Goal: Complete application form

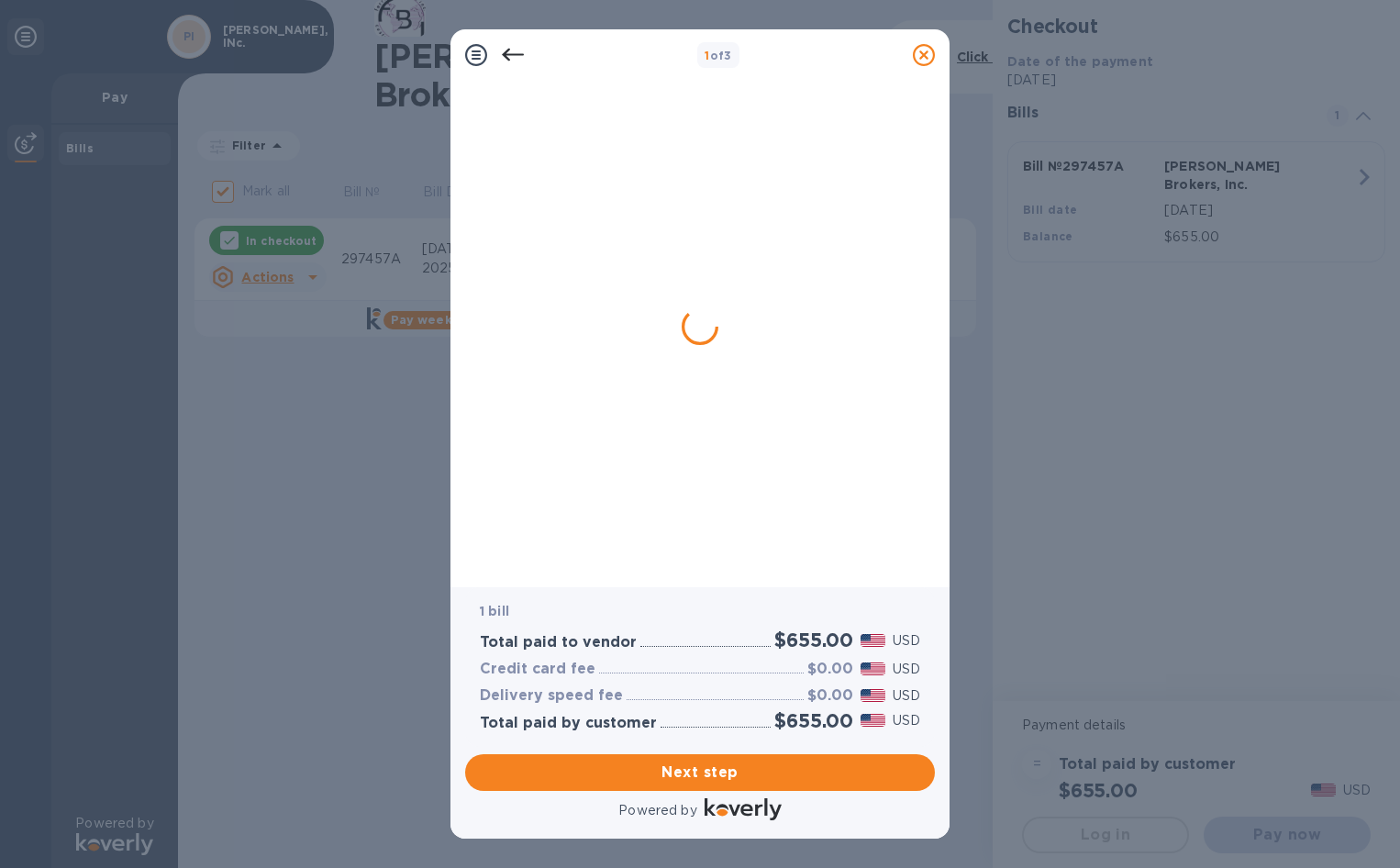
checkbox input "false"
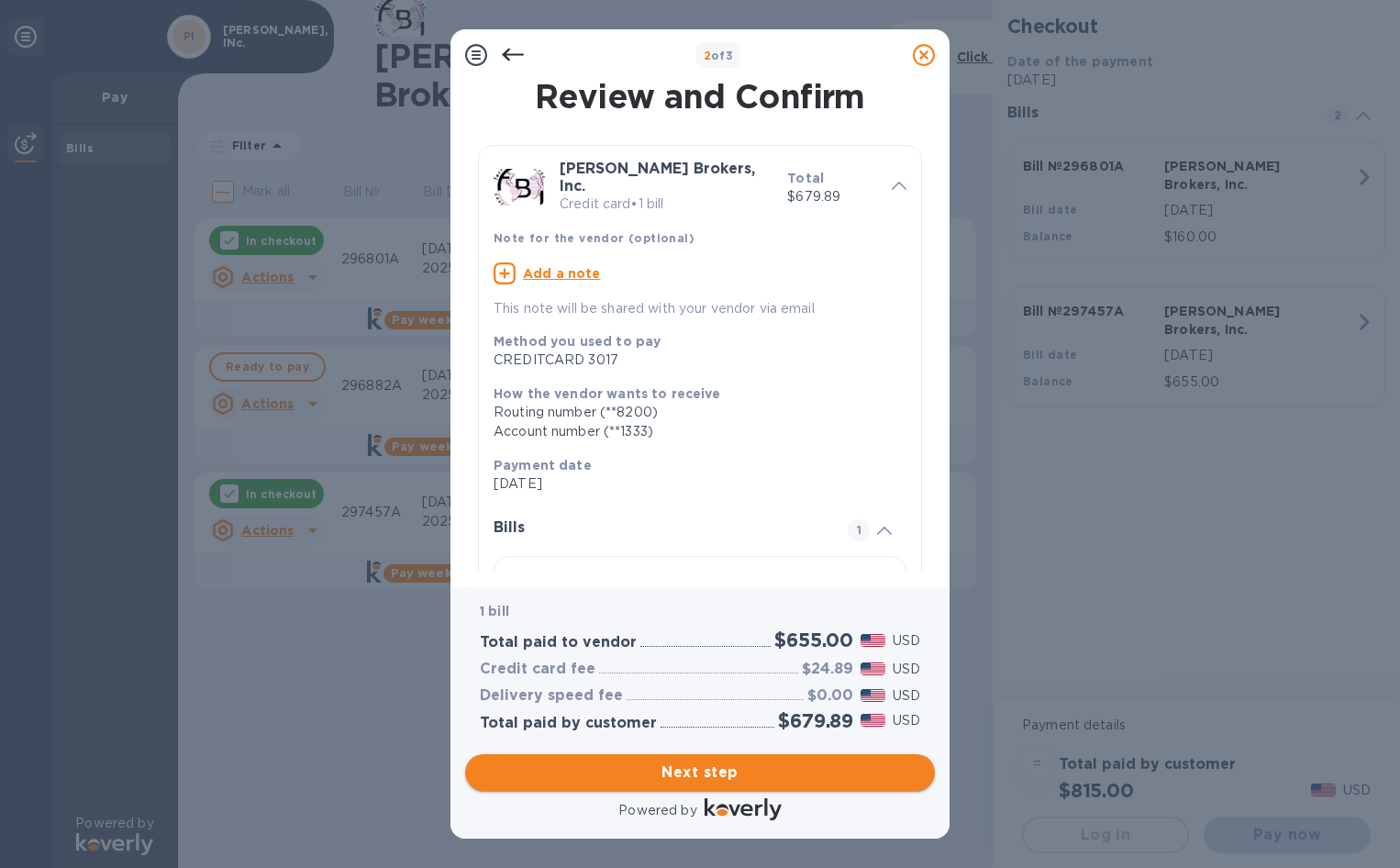
click at [699, 771] on span "Next step" at bounding box center [700, 773] width 440 height 22
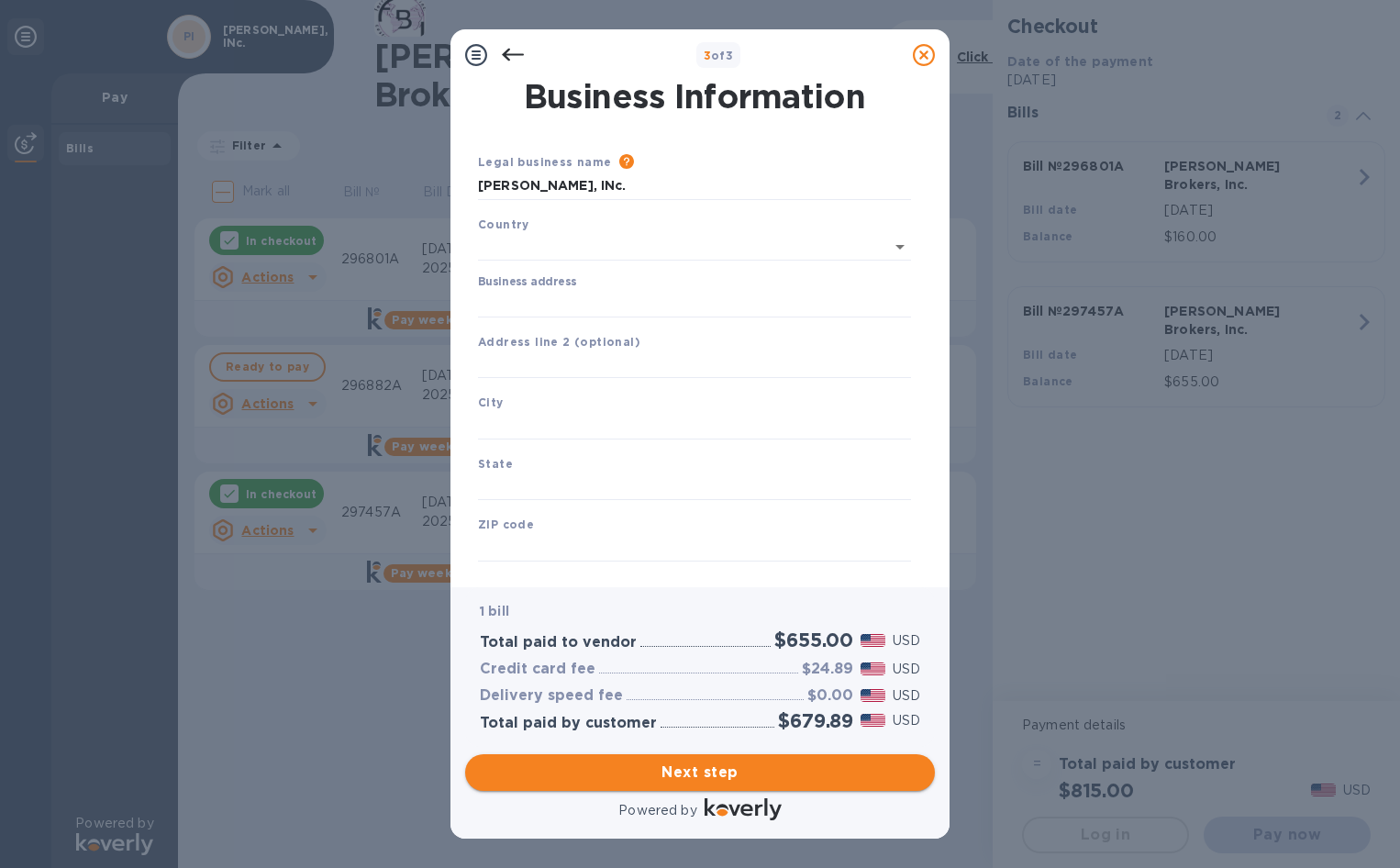
type input "[GEOGRAPHIC_DATA]"
click at [579, 302] on input "Business address" at bounding box center [694, 300] width 433 height 28
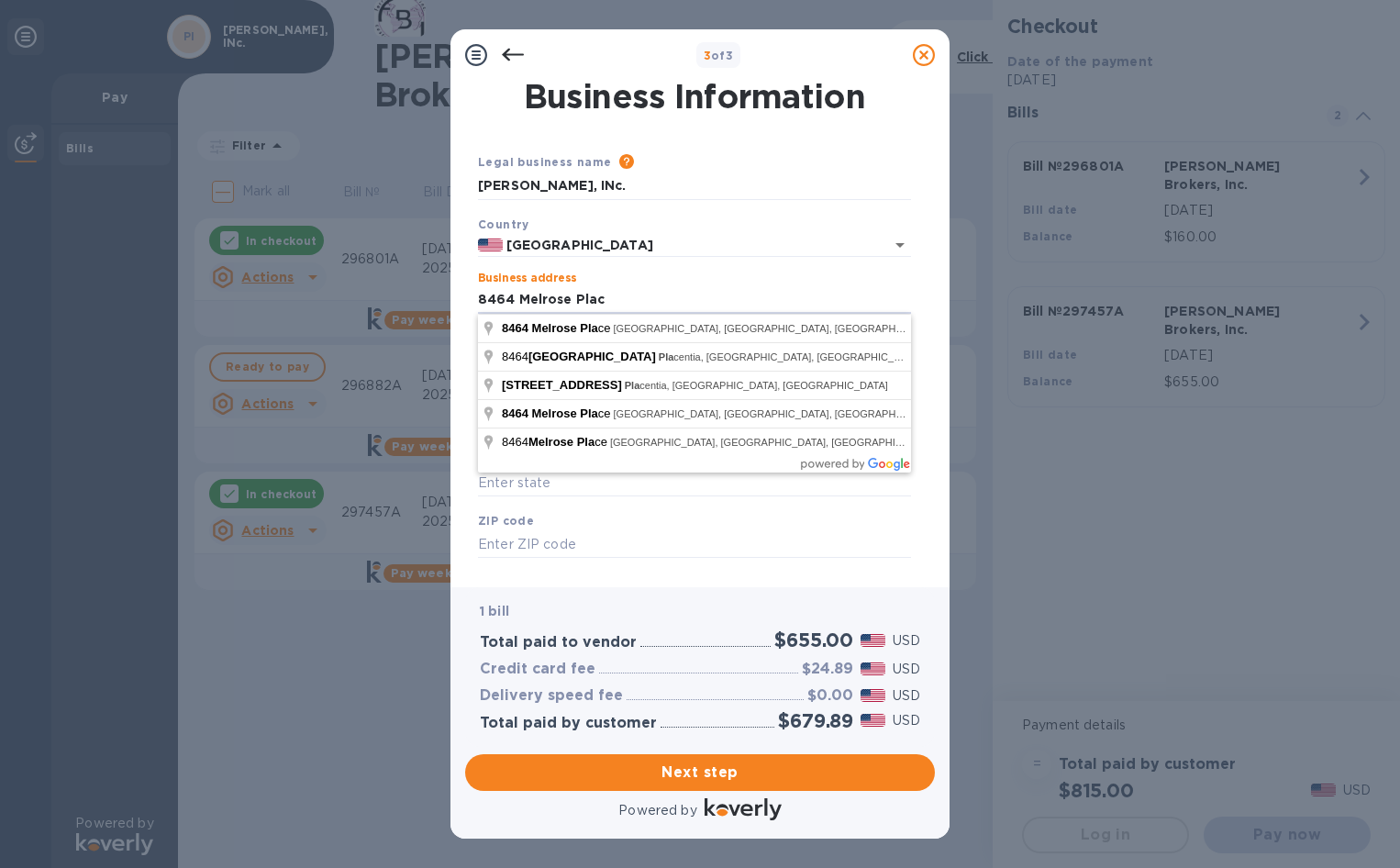
type input "[STREET_ADDRESS][PERSON_NAME]"
click button "Save" at bounding box center [0, 0] width 0 height 0
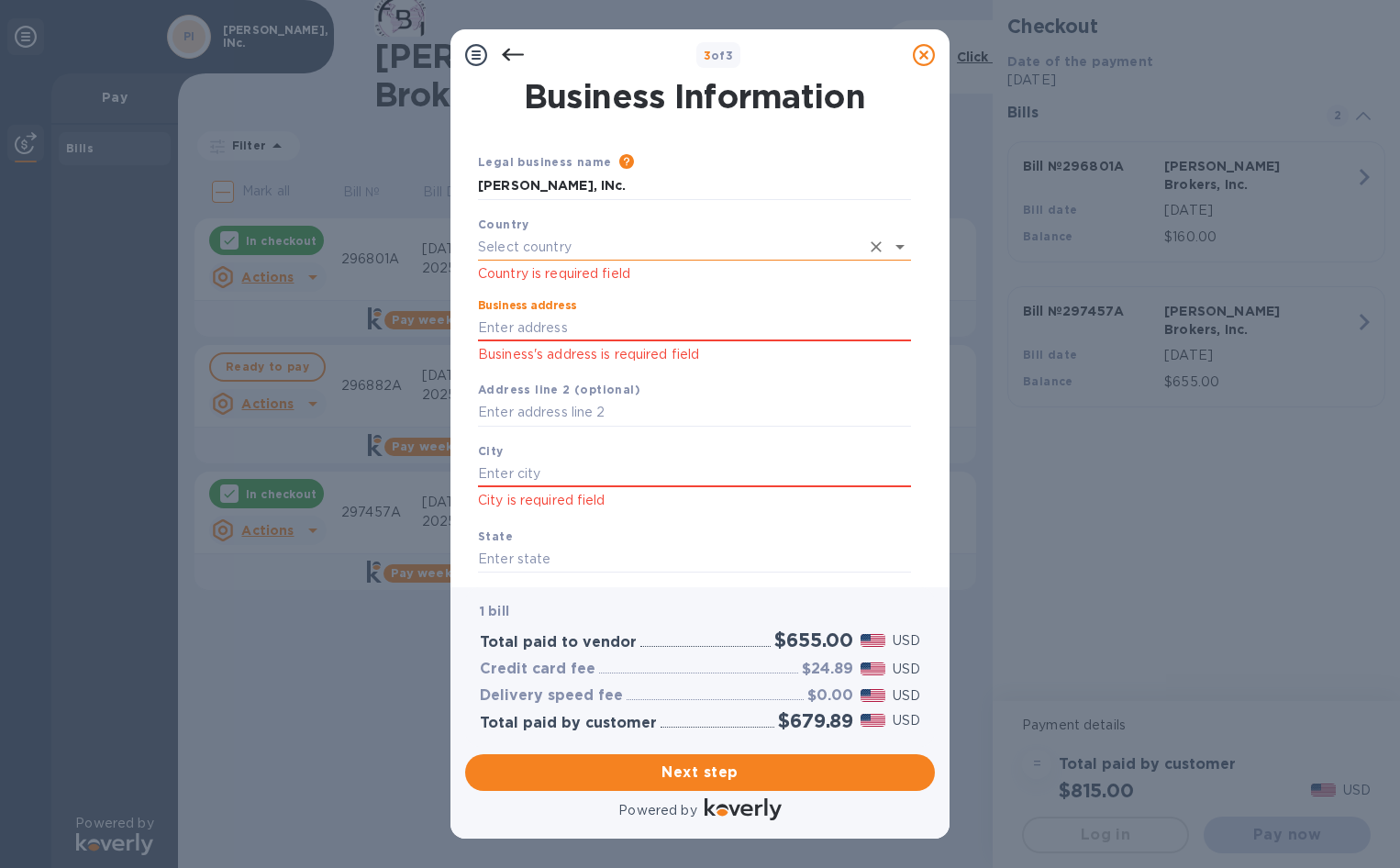
click at [574, 249] on input "text" at bounding box center [669, 247] width 382 height 27
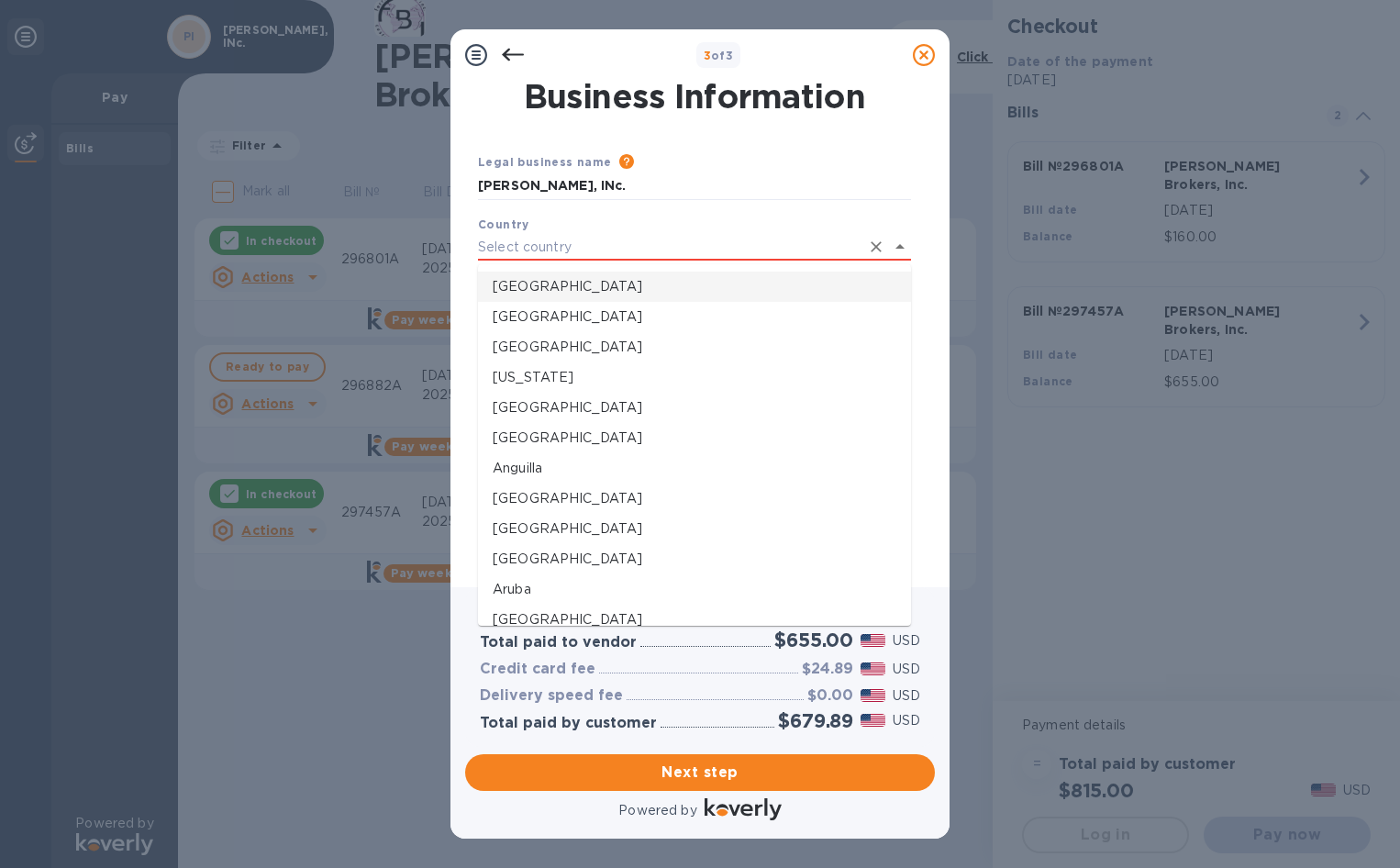
click at [549, 282] on p "[GEOGRAPHIC_DATA]" at bounding box center [695, 286] width 404 height 19
type input "[GEOGRAPHIC_DATA]"
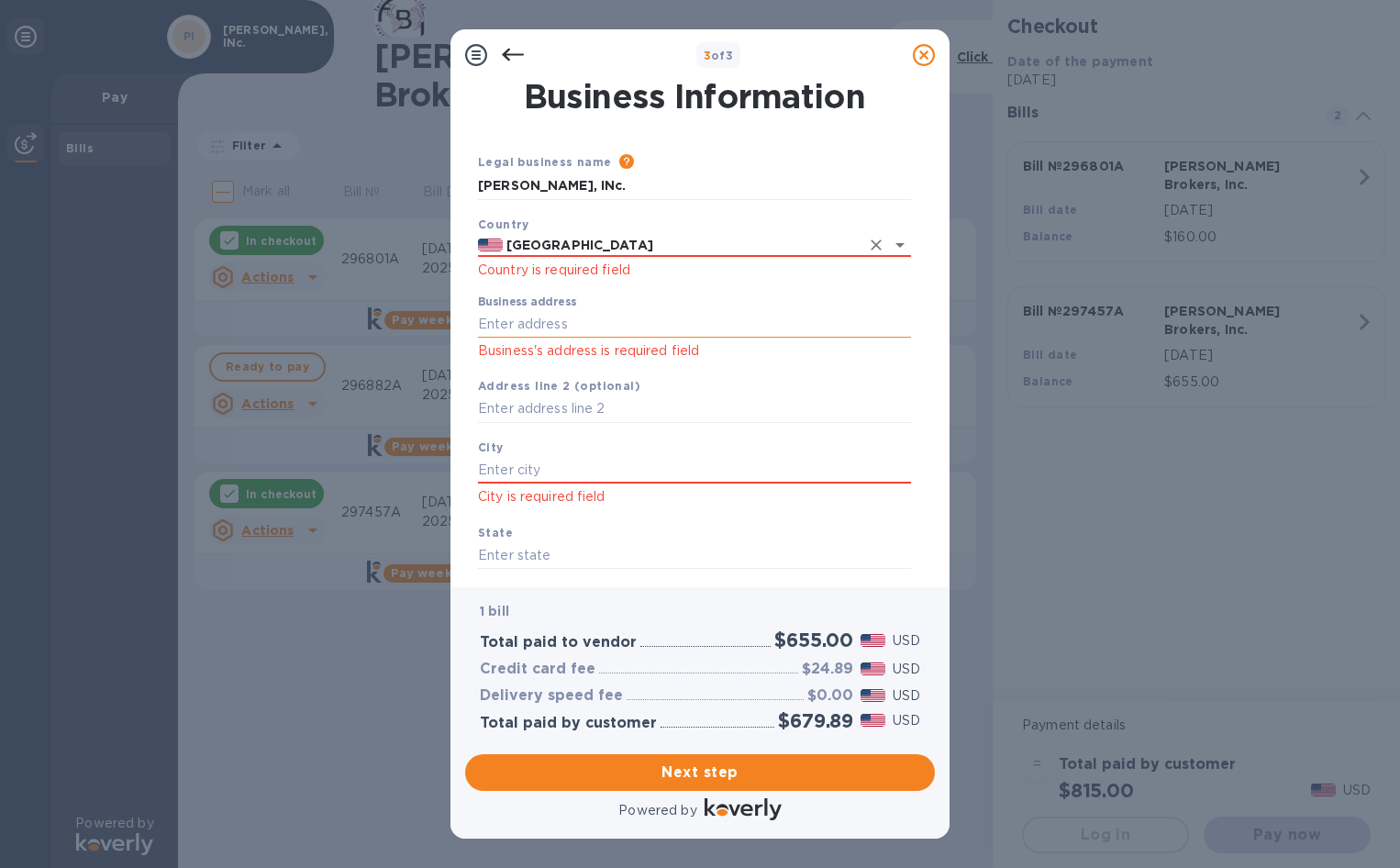
click at [549, 321] on input "Business address" at bounding box center [694, 324] width 433 height 28
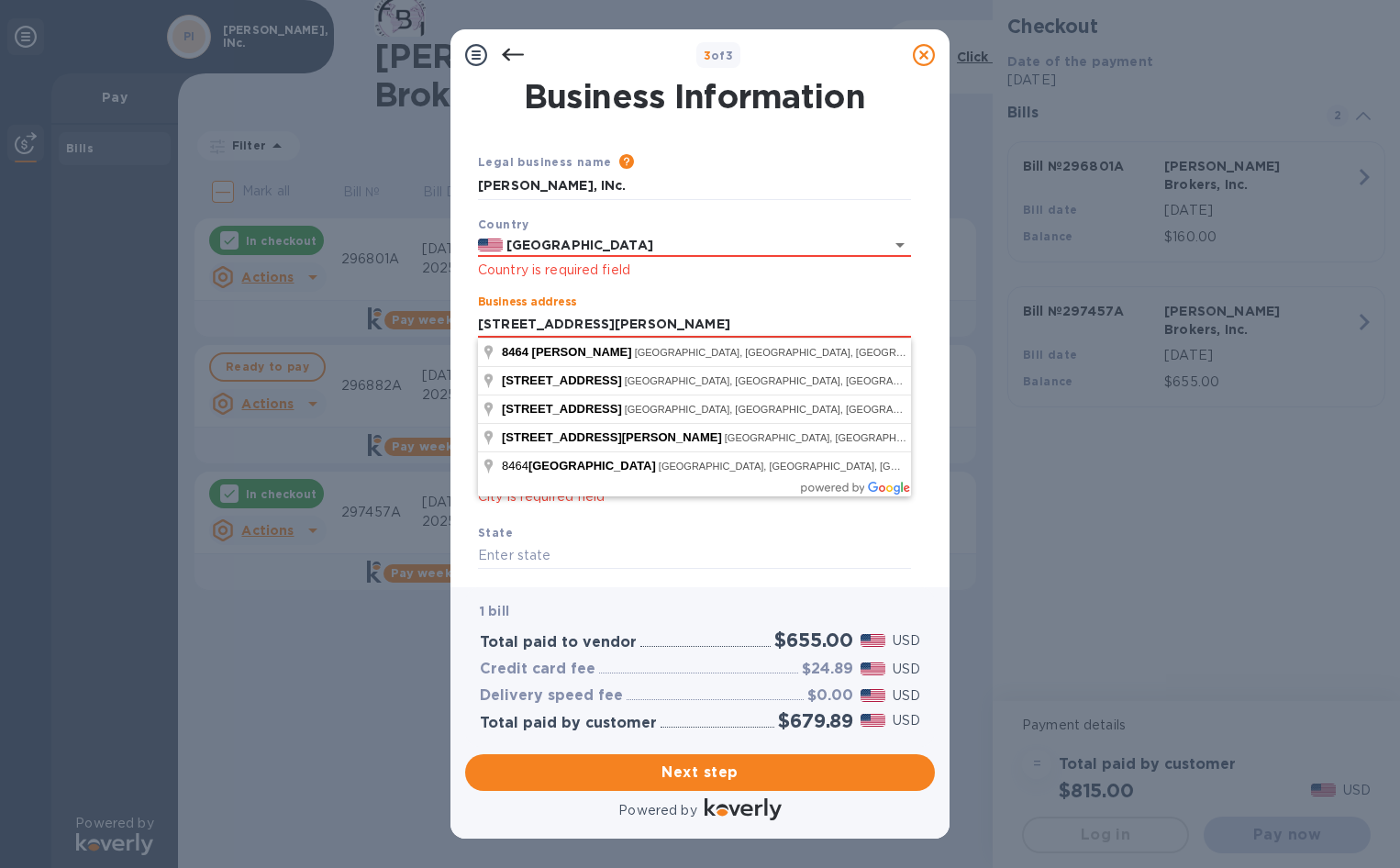
type input "[STREET_ADDRESS][PERSON_NAME]"
click at [617, 538] on div "State" at bounding box center [695, 546] width 448 height 61
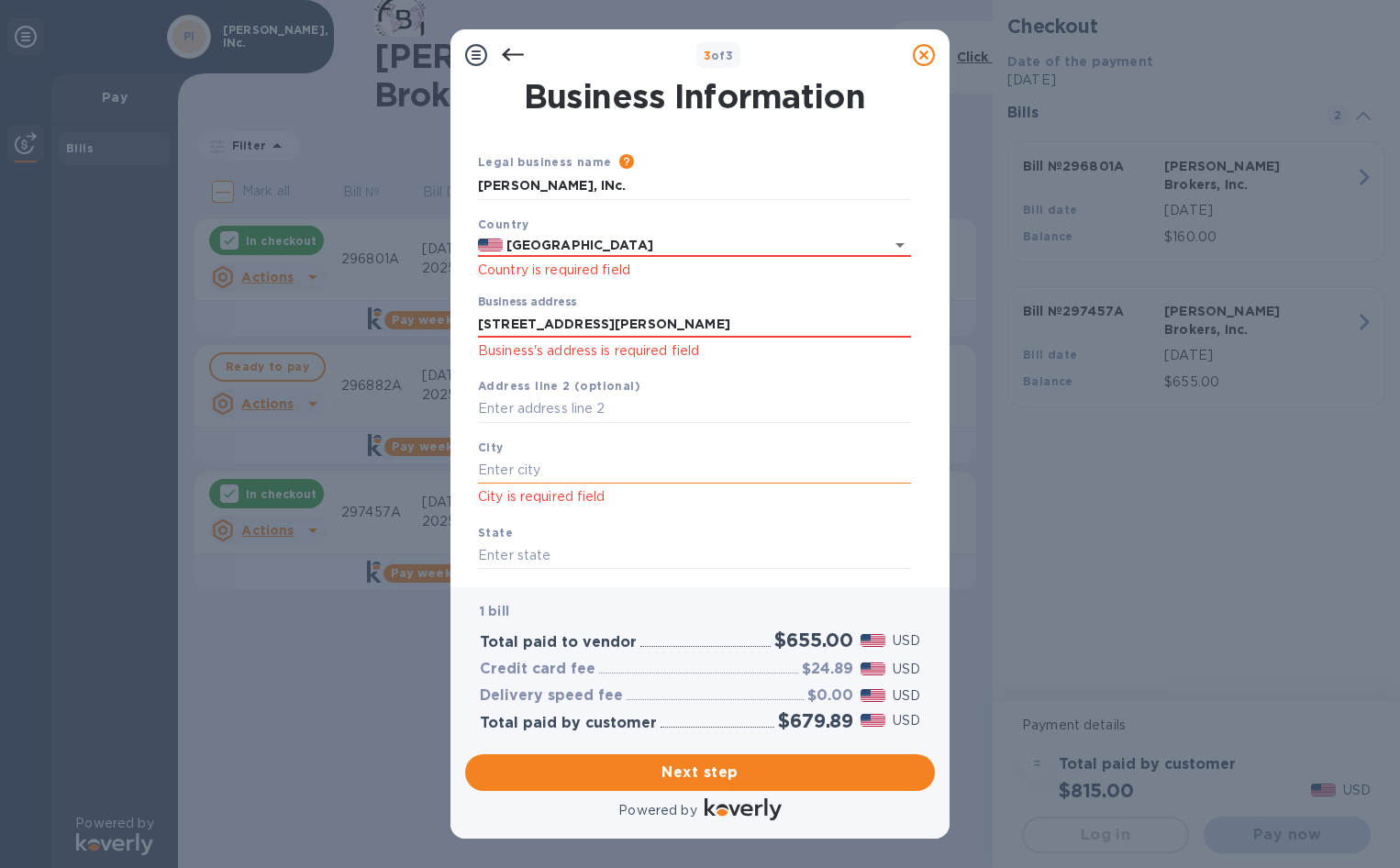
click at [550, 464] on input "text" at bounding box center [694, 471] width 433 height 28
type input "[GEOGRAPHIC_DATA]"
type input "CA"
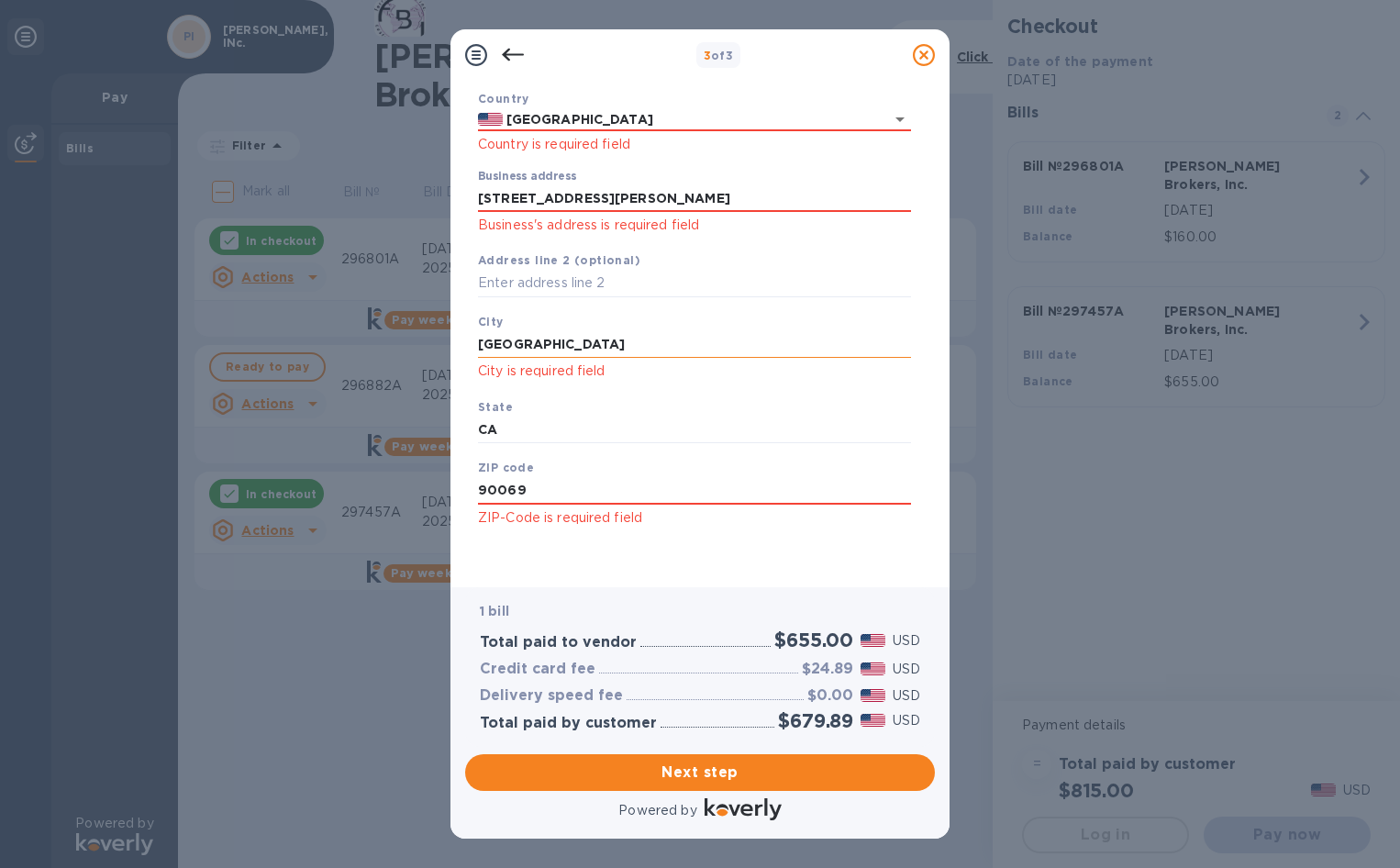
type input "90069"
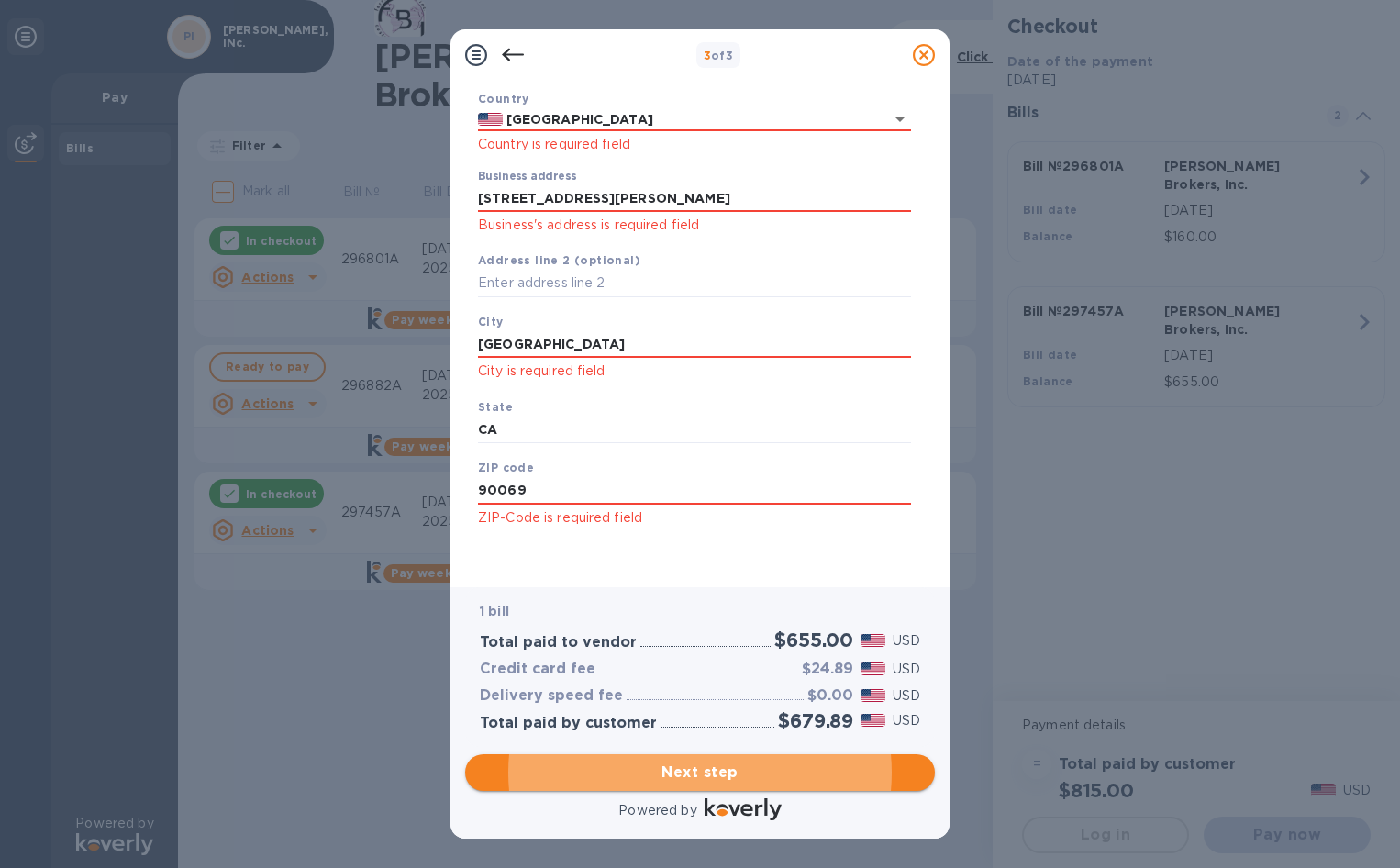
click at [663, 777] on span "Next step" at bounding box center [700, 773] width 440 height 22
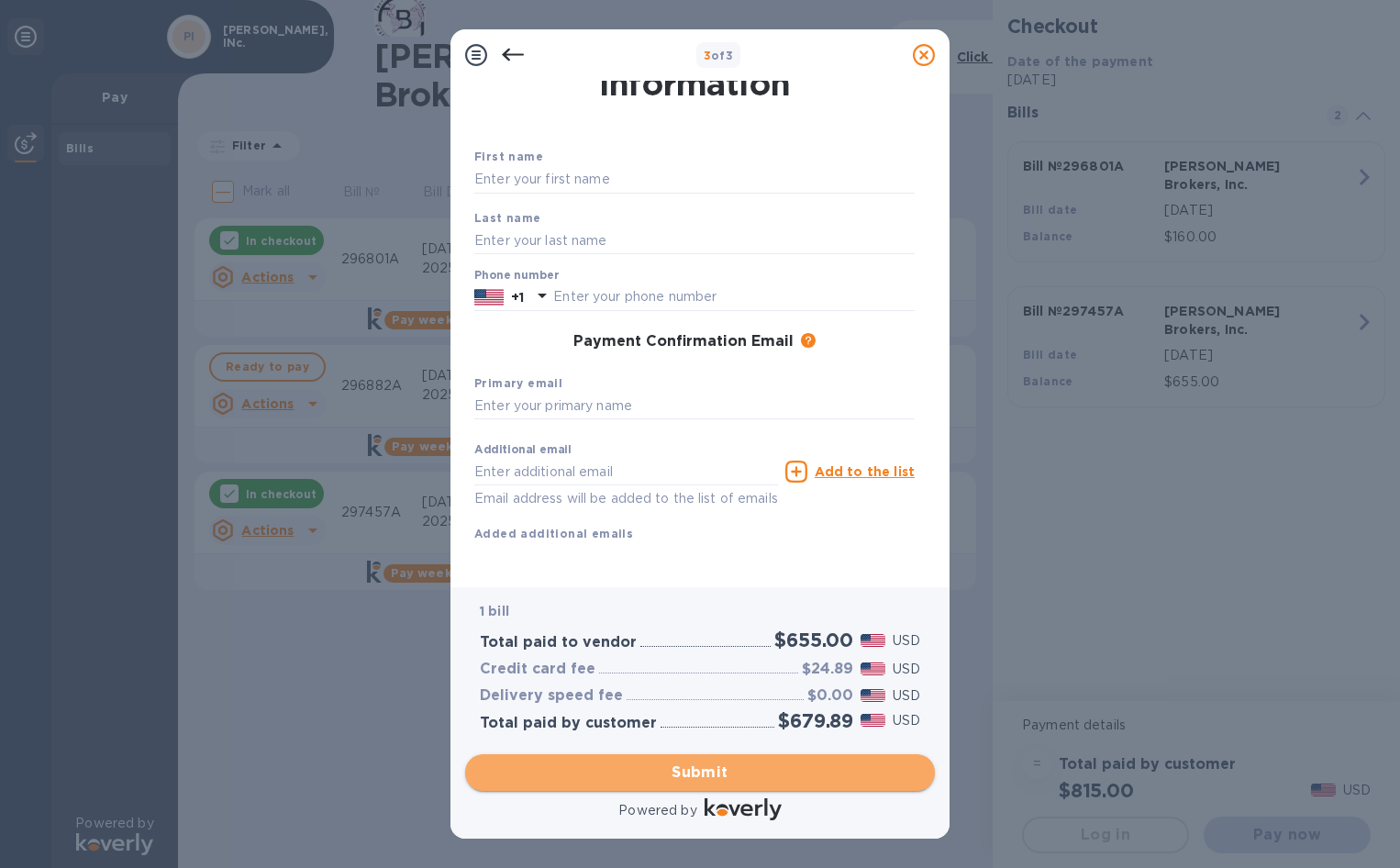
scroll to position [72, 0]
click at [667, 774] on span "Submit" at bounding box center [700, 773] width 440 height 22
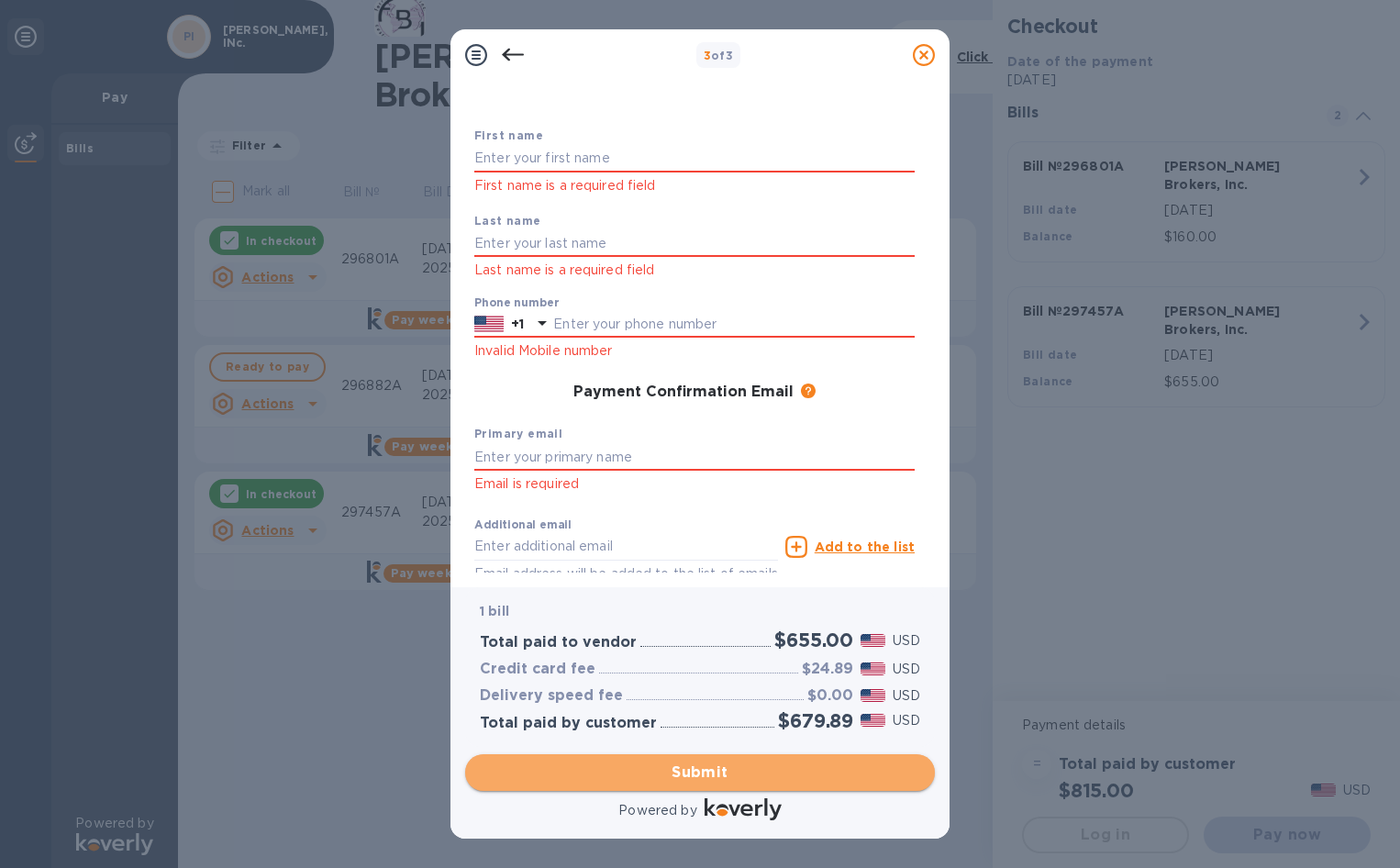
scroll to position [126, 0]
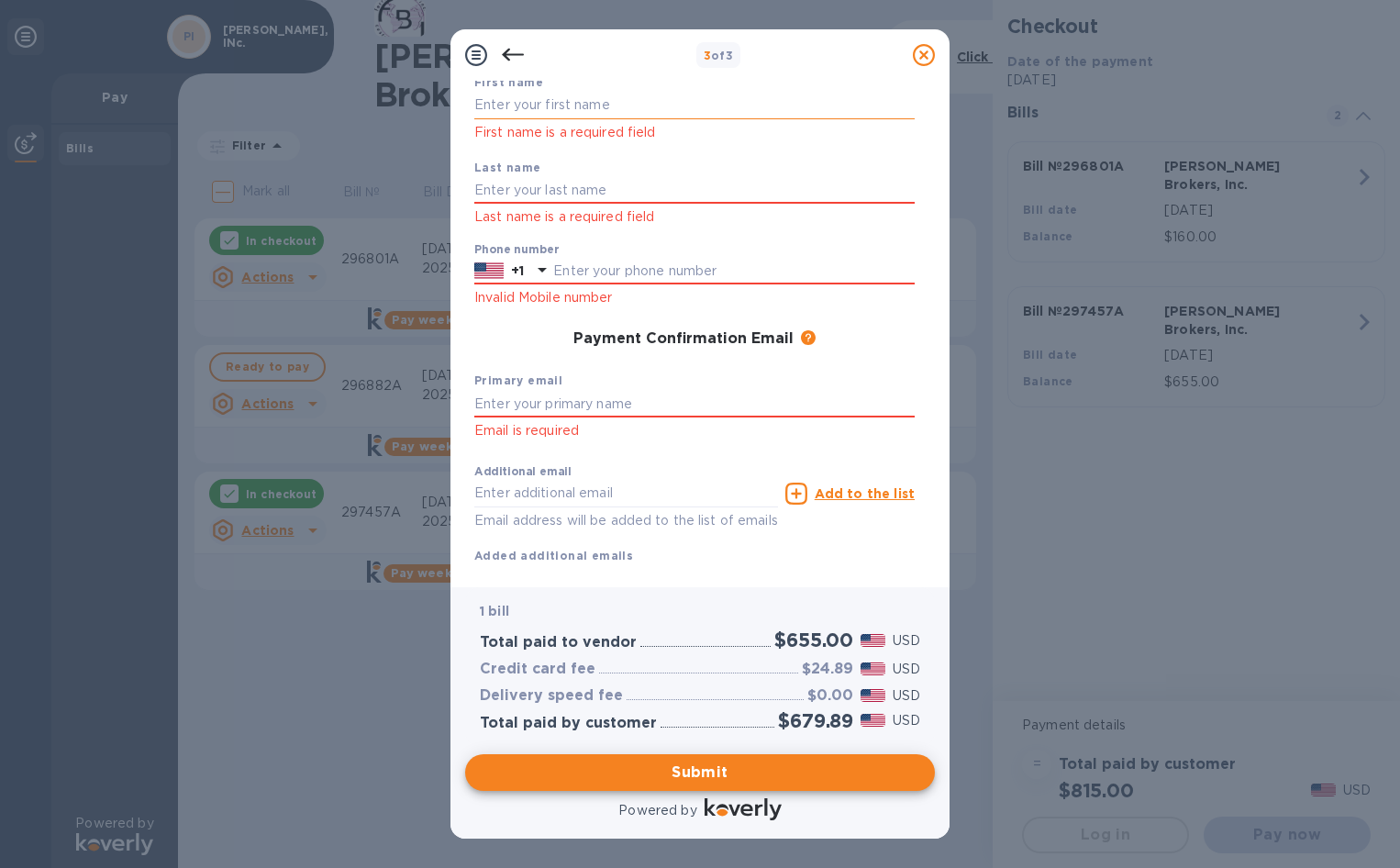
click at [594, 106] on input "text" at bounding box center [694, 106] width 440 height 28
type input "[PERSON_NAME]"
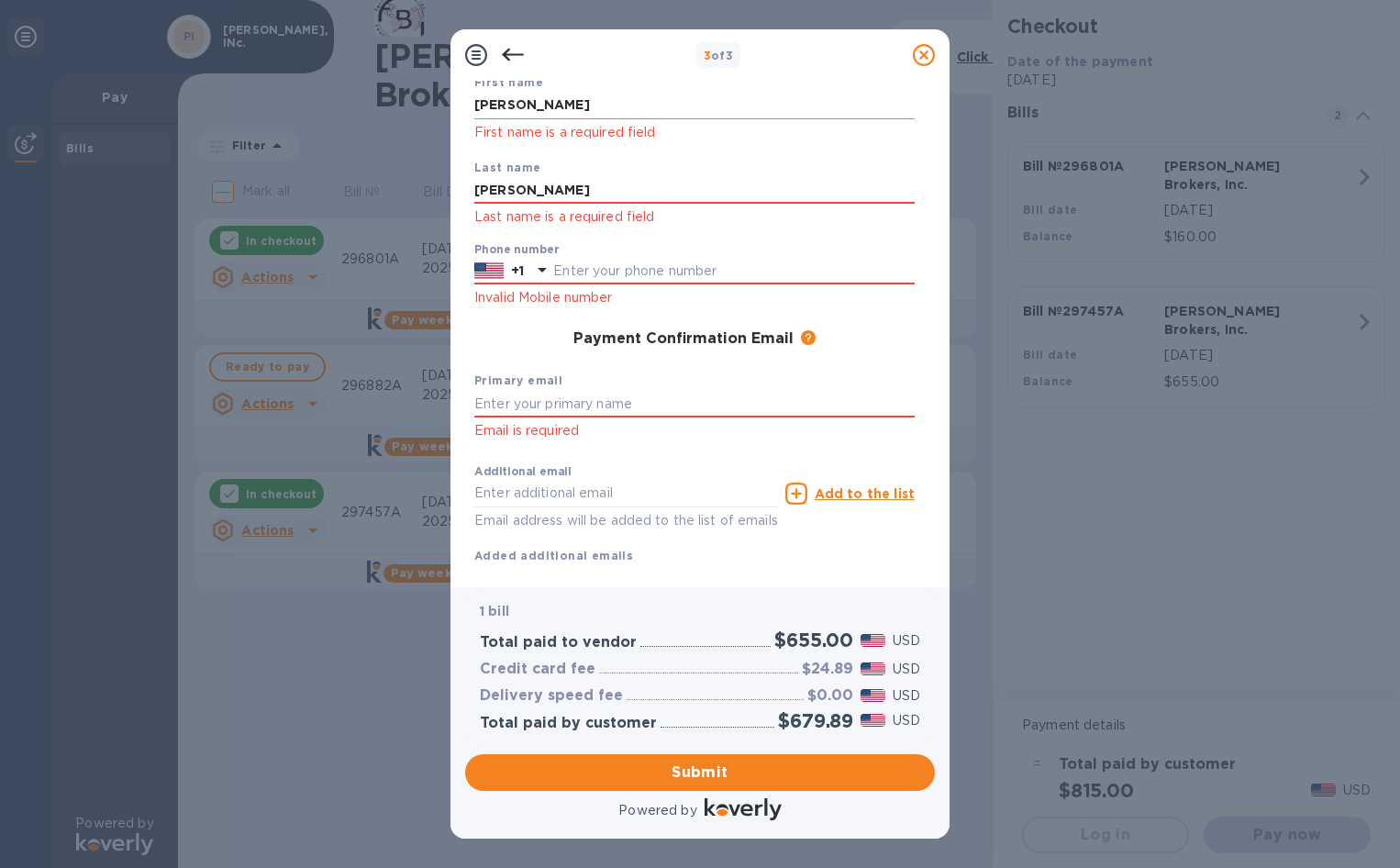
type input "[PERSON_NAME]"
type input "3108410177"
type input "[PERSON_NAME][EMAIL_ADDRESS][DOMAIN_NAME]"
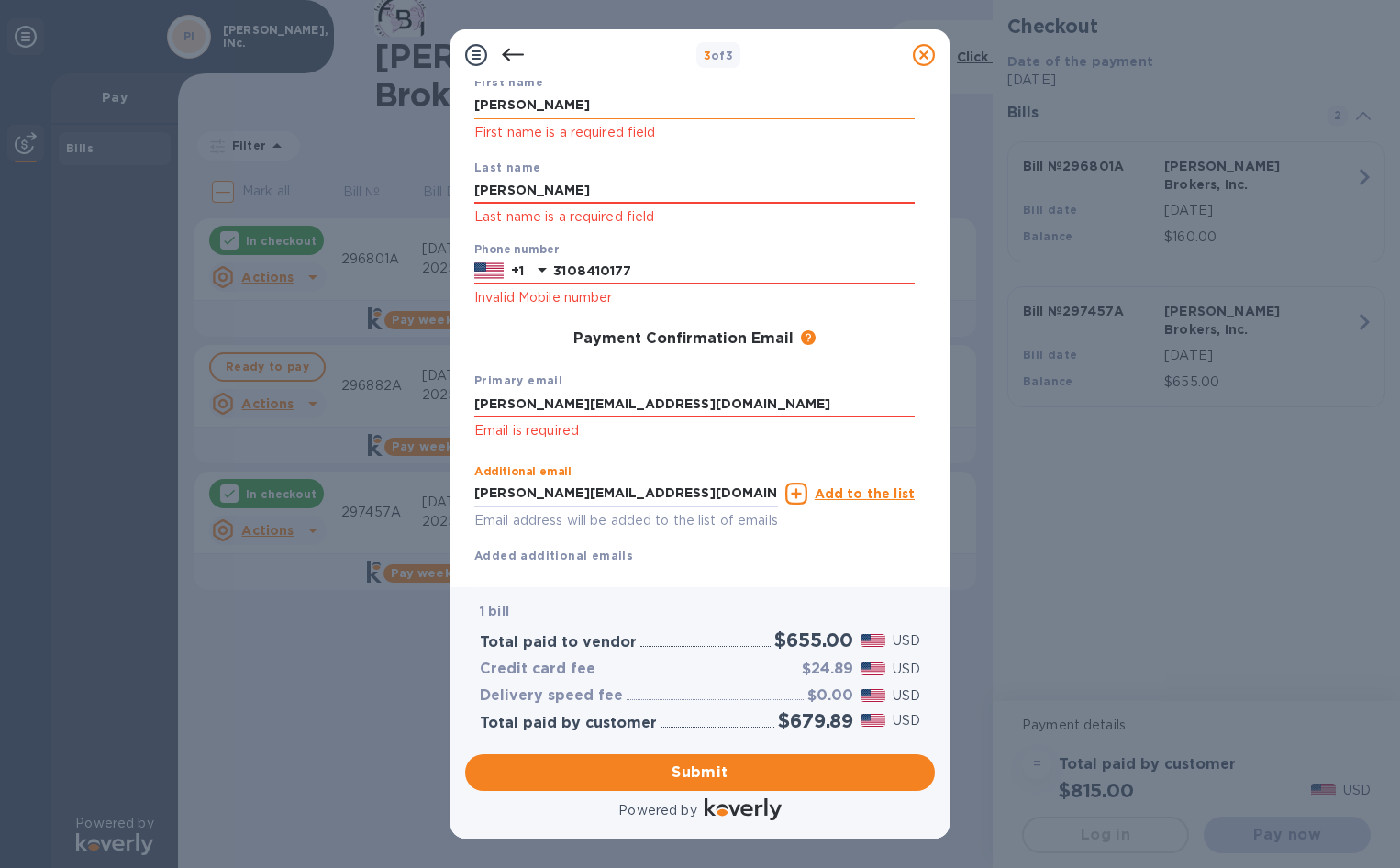
type input "[PERSON_NAME][EMAIL_ADDRESS][DOMAIN_NAME]"
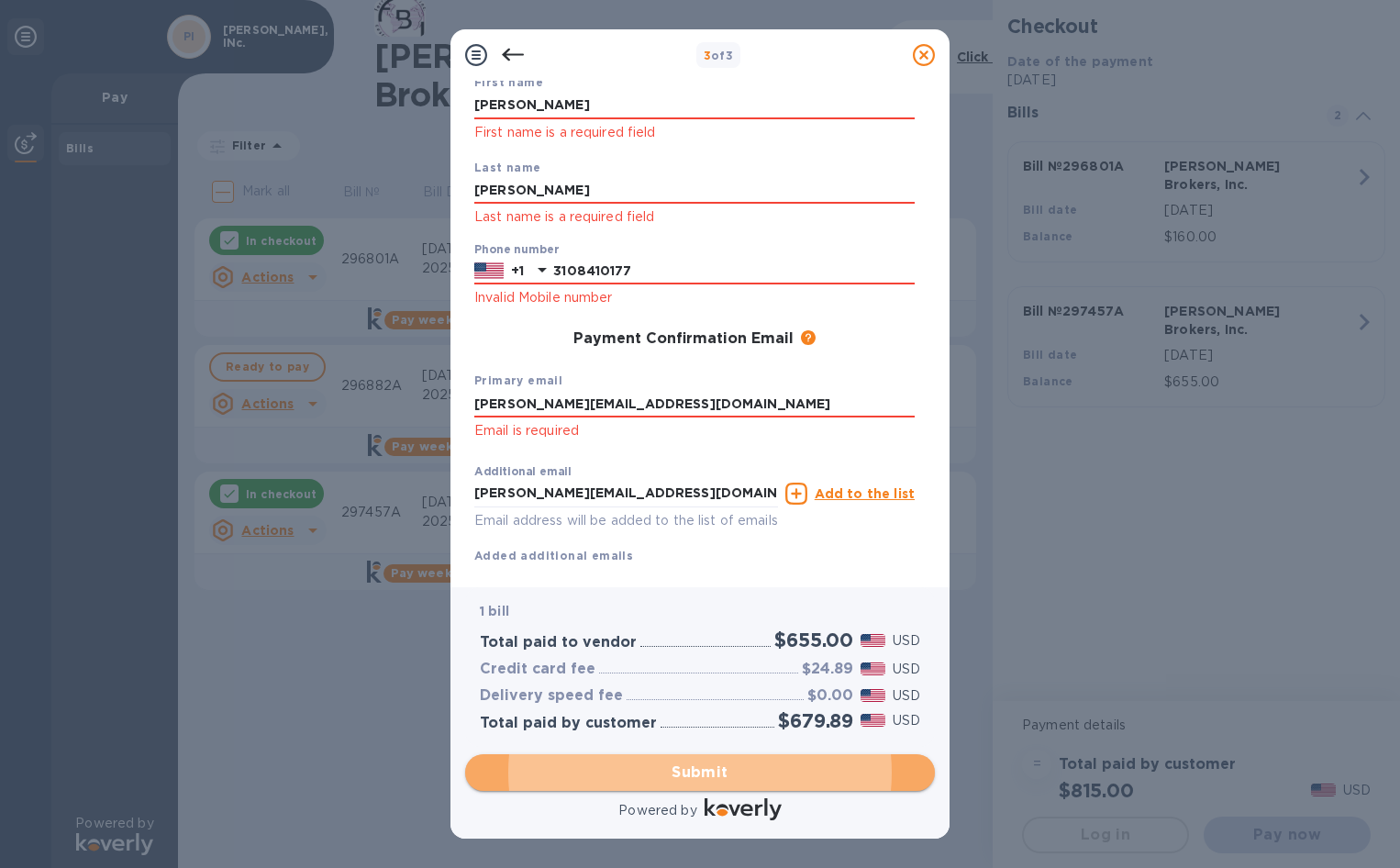
click at [695, 771] on span "Submit" at bounding box center [700, 773] width 440 height 22
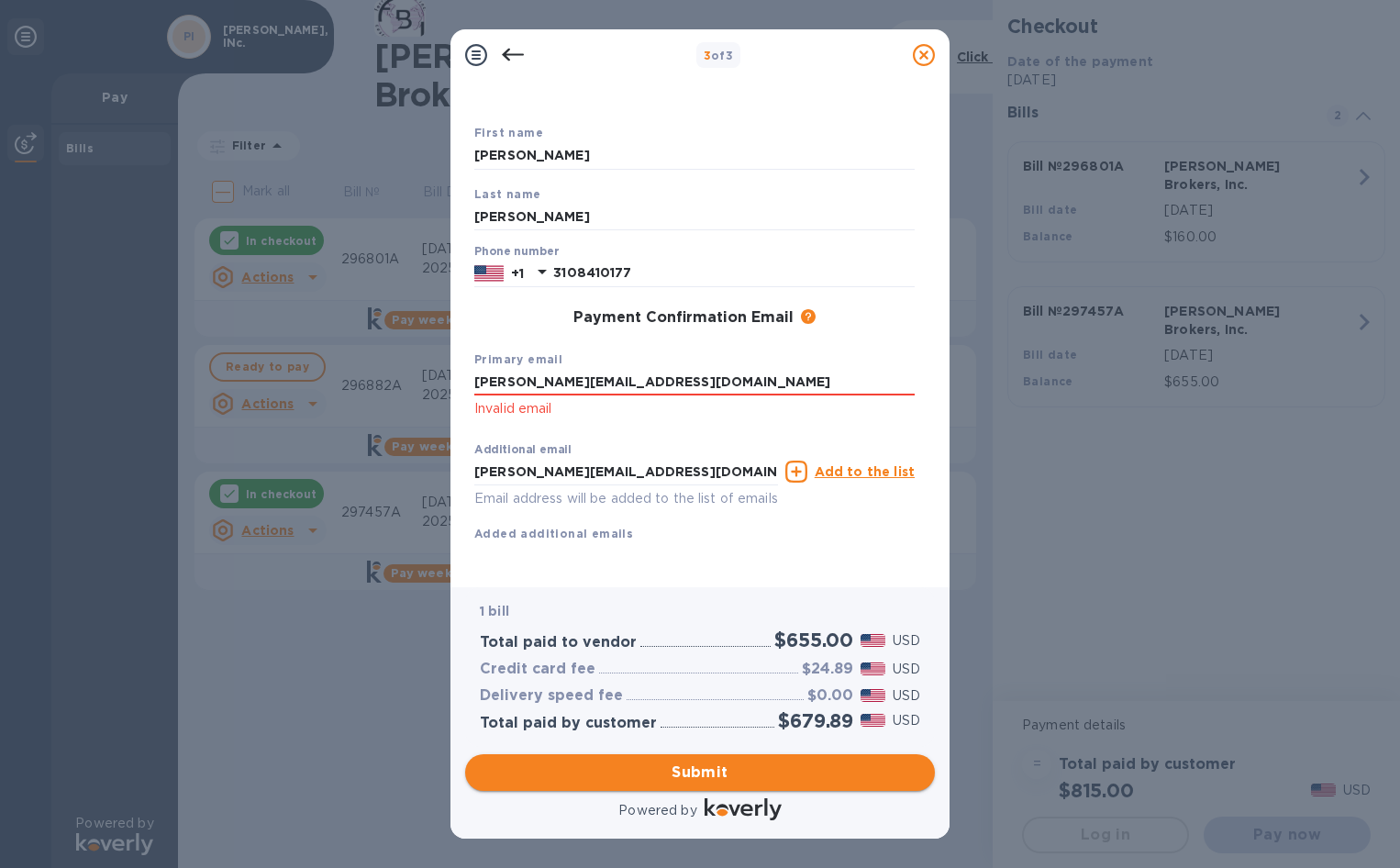
click at [661, 767] on span "Submit" at bounding box center [700, 773] width 440 height 22
click at [693, 369] on input "[PERSON_NAME][EMAIL_ADDRESS][DOMAIN_NAME]" at bounding box center [694, 383] width 440 height 28
click button "Submit" at bounding box center [0, 0] width 0 height 0
click at [665, 369] on input "[PERSON_NAME][EMAIL_ADDRESS][DOMAIN_NAME]" at bounding box center [694, 383] width 440 height 28
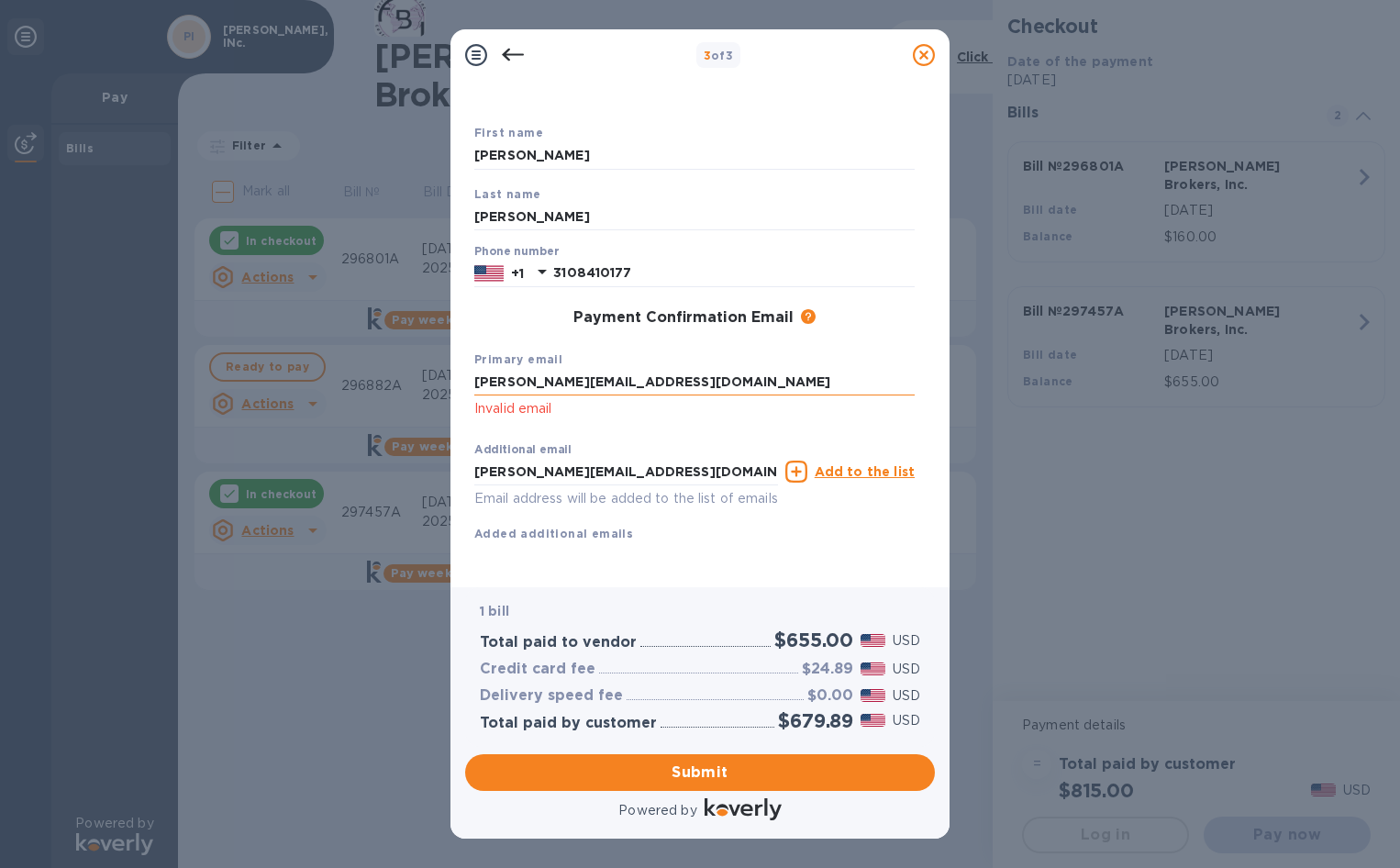
click at [658, 369] on input "[PERSON_NAME][EMAIL_ADDRESS][DOMAIN_NAME]" at bounding box center [694, 383] width 440 height 28
click button "Submit" at bounding box center [0, 0] width 0 height 0
drag, startPoint x: 664, startPoint y: 362, endPoint x: 394, endPoint y: 375, distance: 271.1
click at [394, 375] on div "3 of 3 Payment Contact Information First name [PERSON_NAME] Last name [PERSON_N…" at bounding box center [700, 434] width 1400 height 868
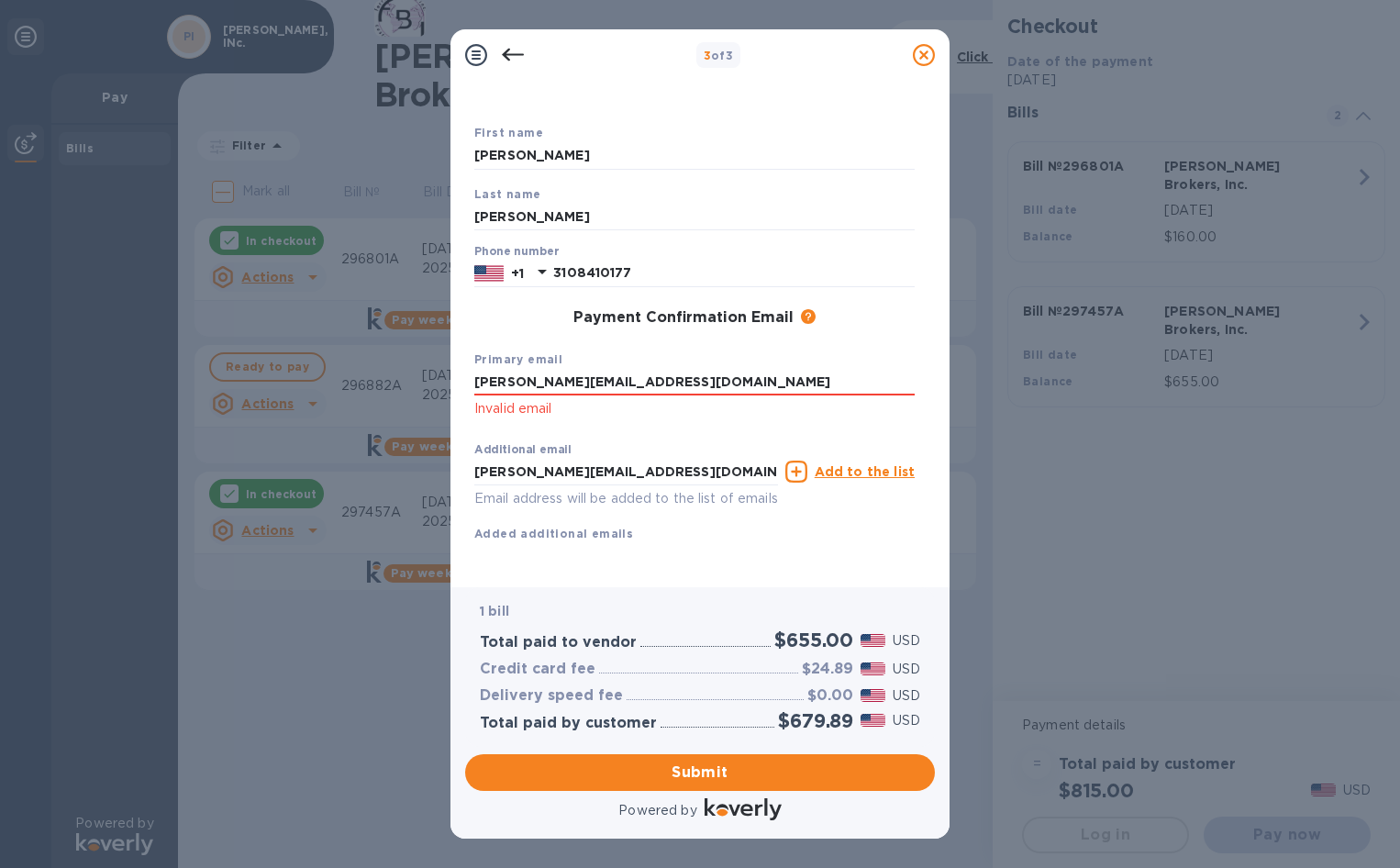
click button "Submit" at bounding box center [0, 0] width 0 height 0
click at [701, 770] on span "Submit" at bounding box center [700, 773] width 440 height 22
click p "Invalid email"
drag, startPoint x: 556, startPoint y: 389, endPoint x: 467, endPoint y: 392, distance: 89.1
click at [467, 392] on div "Payment Contact Information First name [PERSON_NAME] Last name [PERSON_NAME] Ph…" at bounding box center [700, 327] width 470 height 492
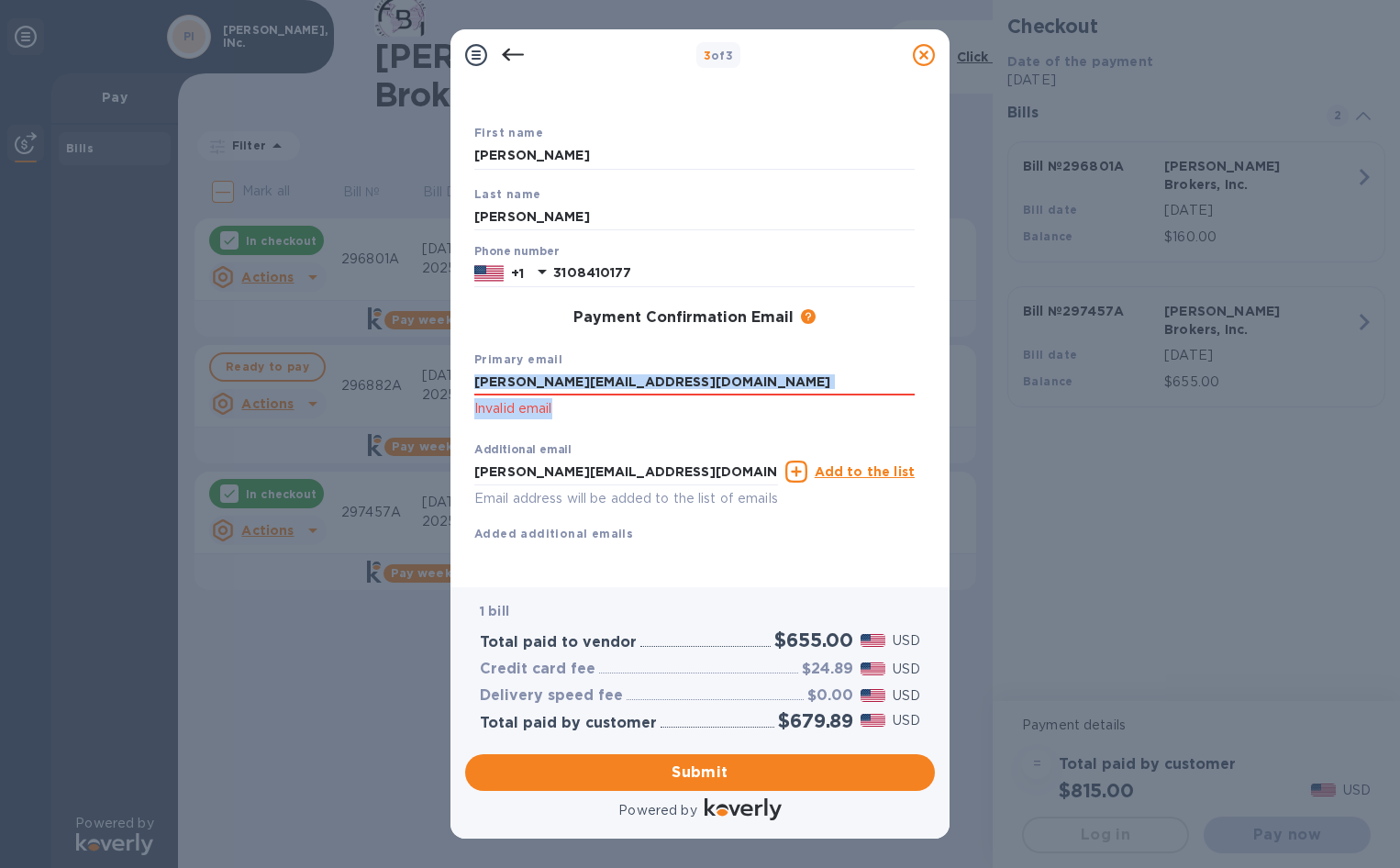
drag, startPoint x: 467, startPoint y: 392, endPoint x: 660, endPoint y: 375, distance: 193.4
click at [659, 375] on div "[PERSON_NAME][EMAIL_ADDRESS][DOMAIN_NAME] Invalid email" at bounding box center [694, 394] width 440 height 51
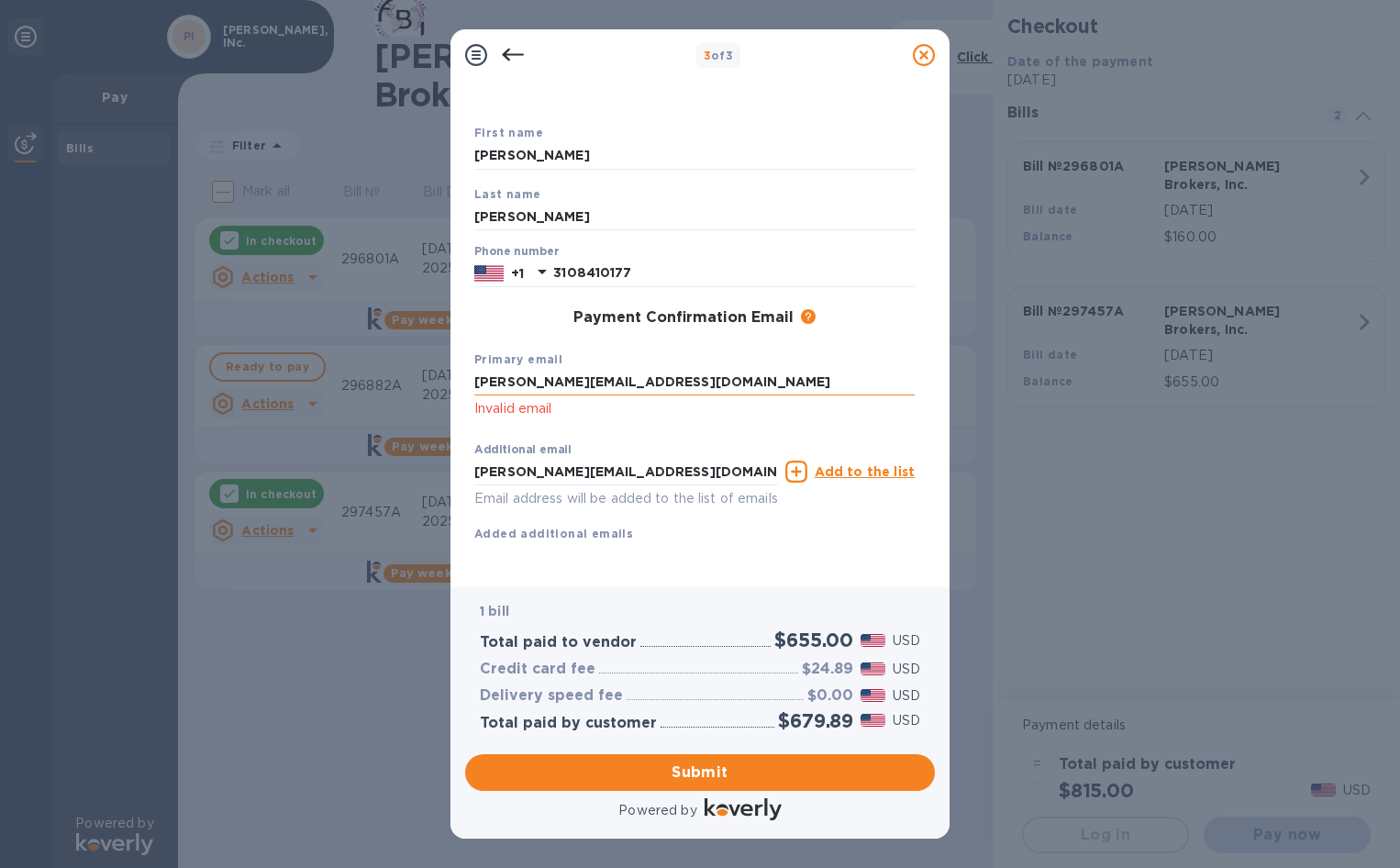
click at [667, 369] on input "[PERSON_NAME][EMAIL_ADDRESS][DOMAIN_NAME]" at bounding box center [694, 383] width 440 height 28
type input "a"
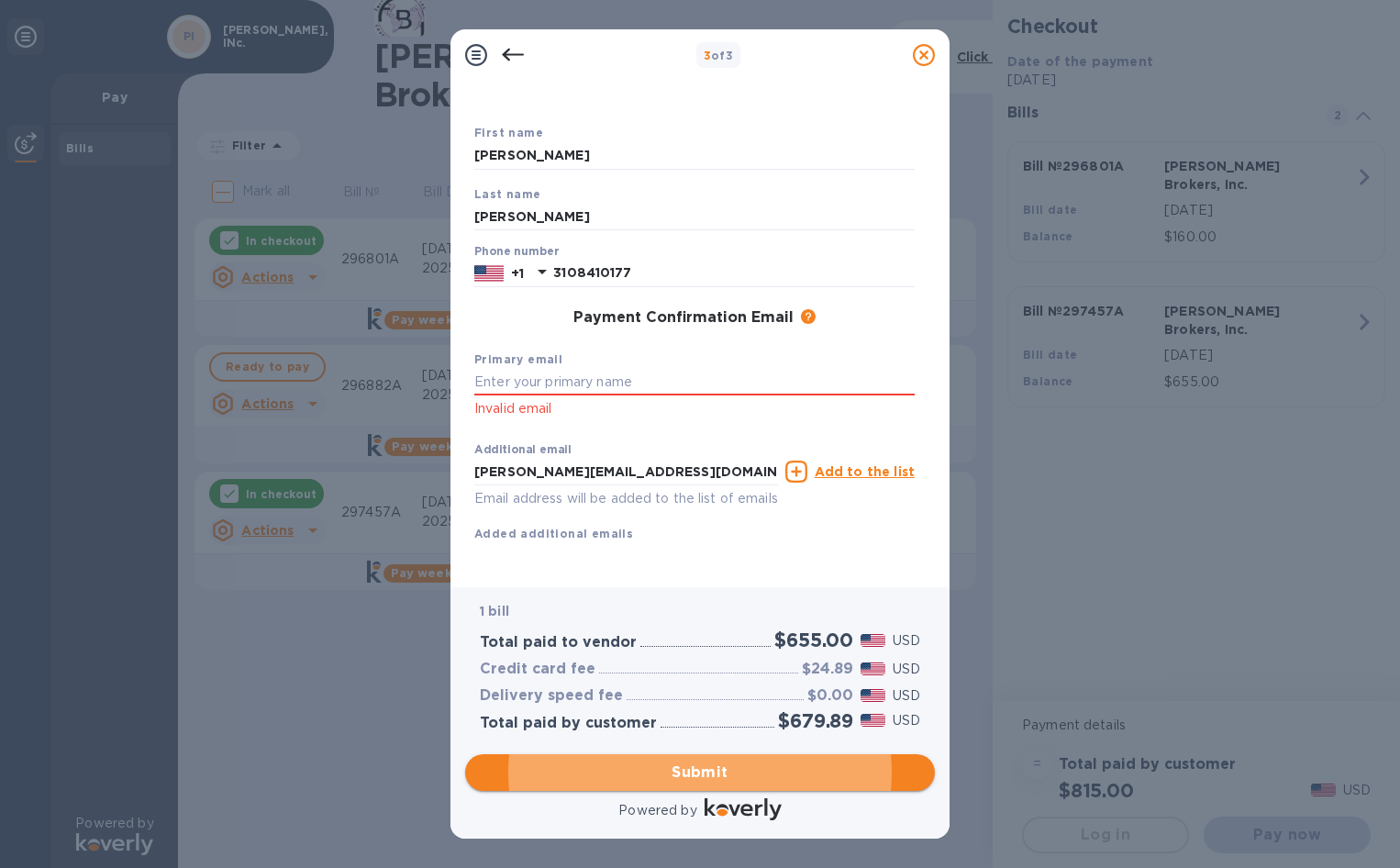
click at [771, 770] on span "Submit" at bounding box center [700, 773] width 440 height 22
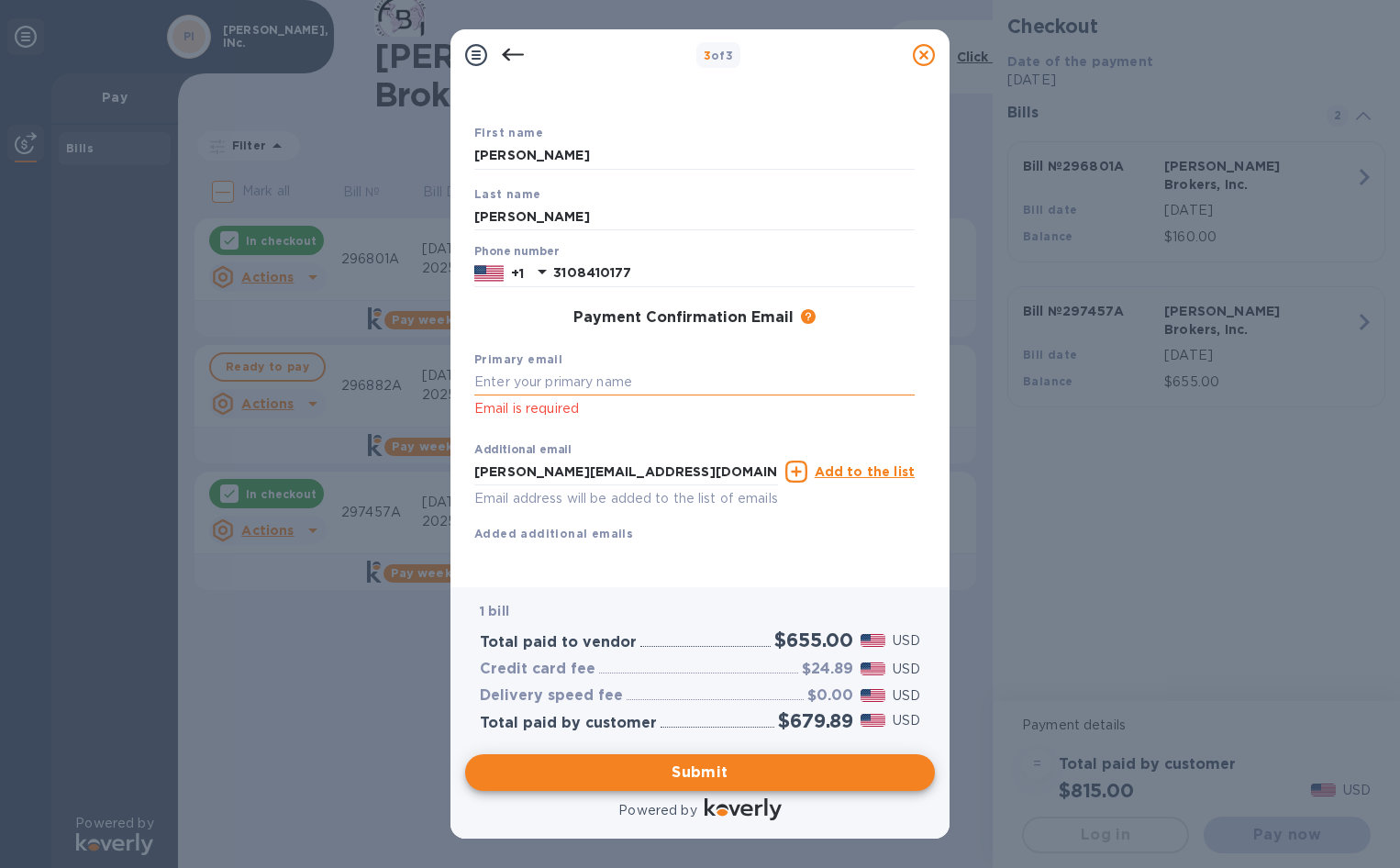
click at [637, 369] on input "text" at bounding box center [694, 383] width 440 height 28
type input "[EMAIL_ADDRESS][DOMAIN_NAME]"
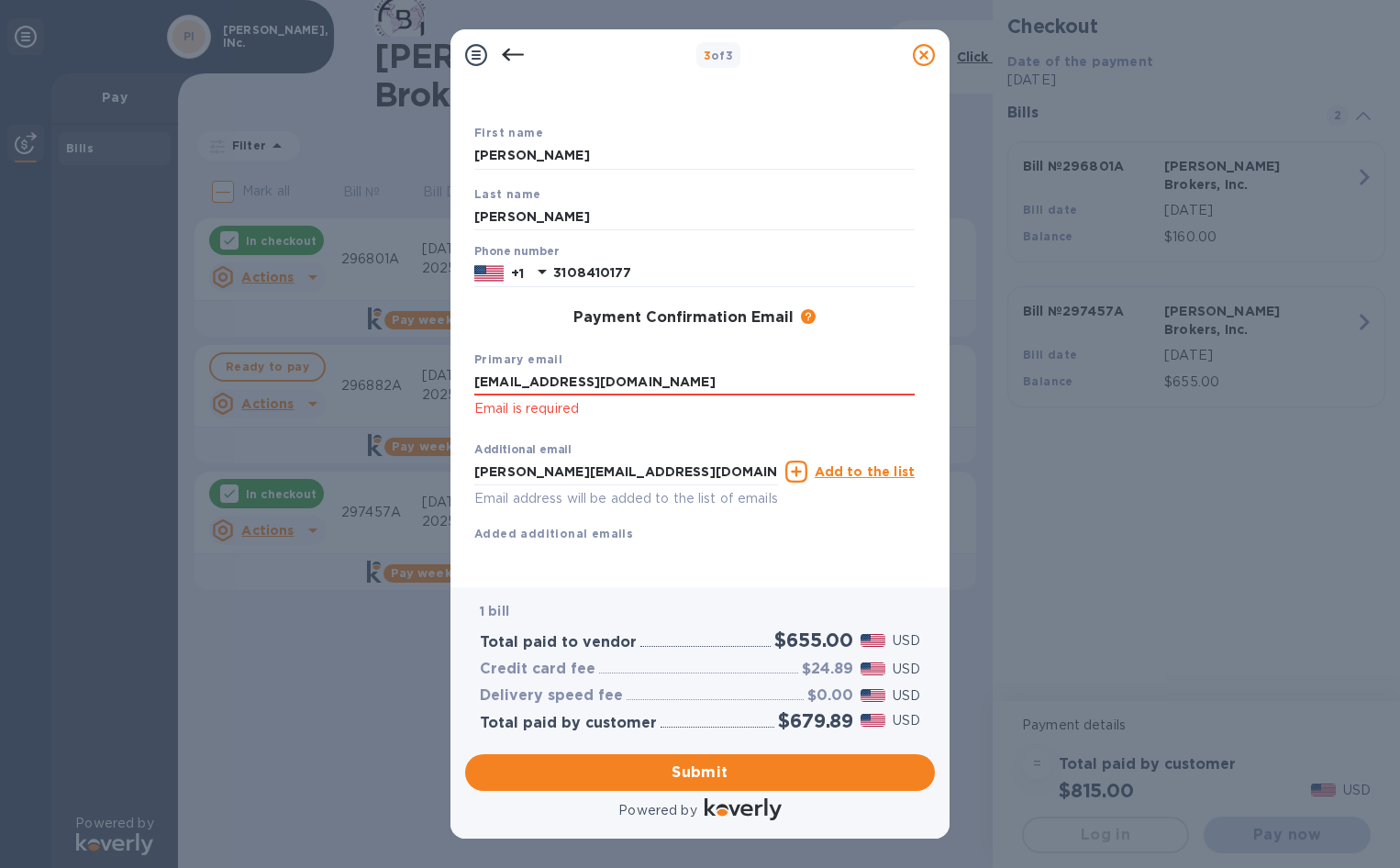
click button "Submit" at bounding box center [0, 0] width 0 height 0
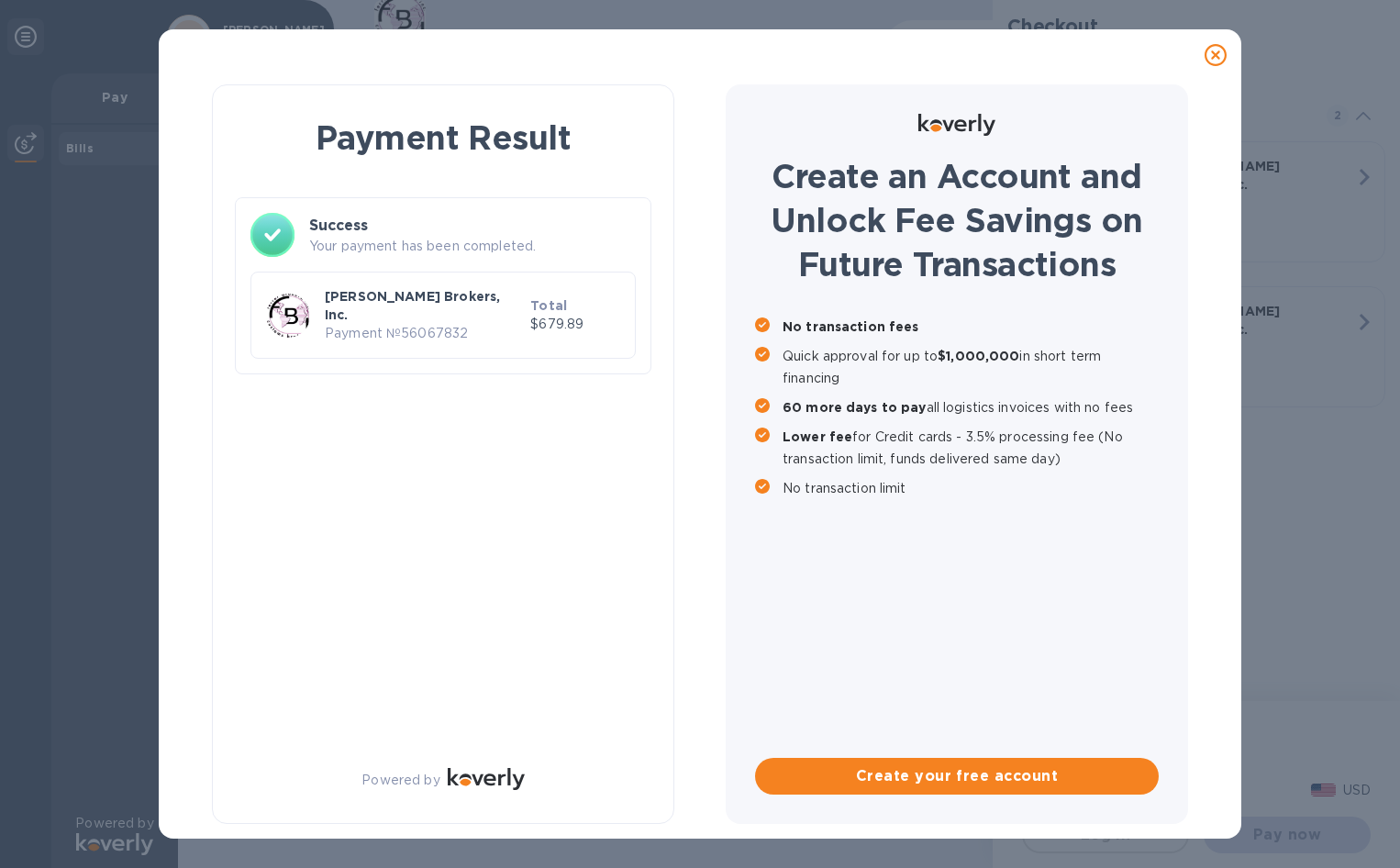
scroll to position [0, 0]
